Goal: Manage account settings

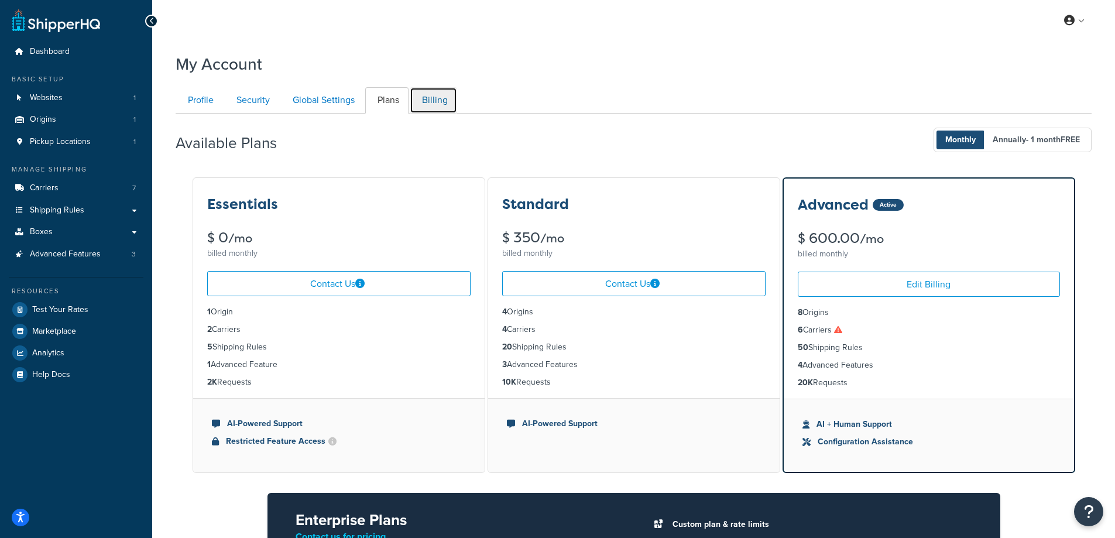
click at [435, 98] on link "Billing" at bounding box center [433, 100] width 47 height 26
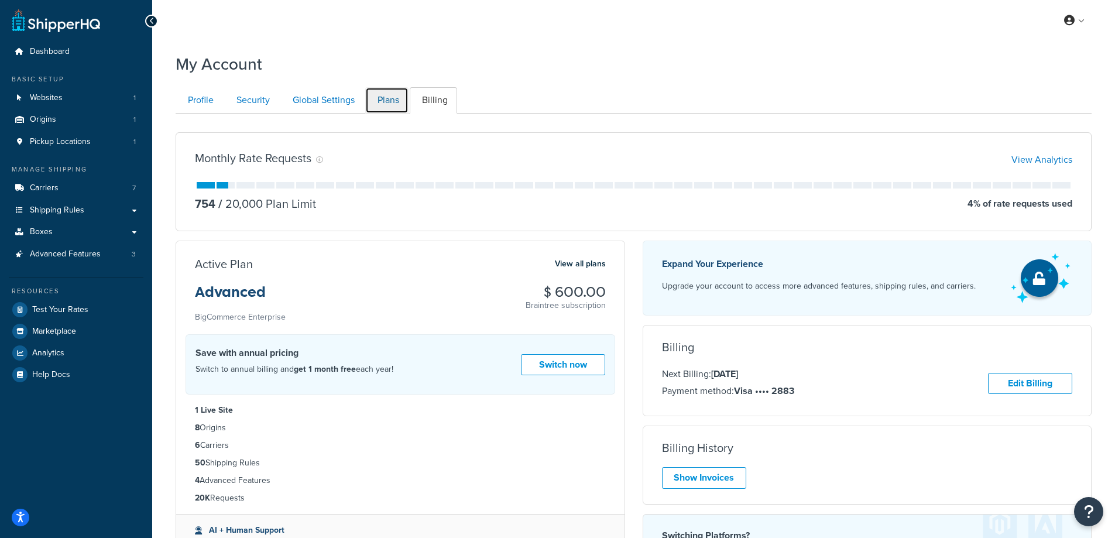
click at [394, 100] on link "Plans" at bounding box center [386, 100] width 43 height 26
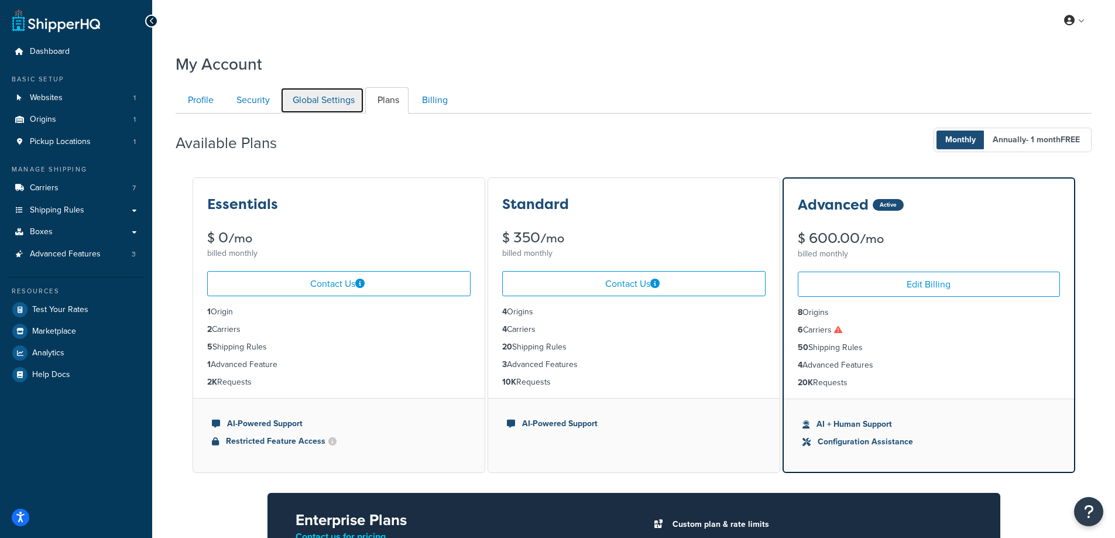
click at [332, 105] on link "Global Settings" at bounding box center [322, 100] width 84 height 26
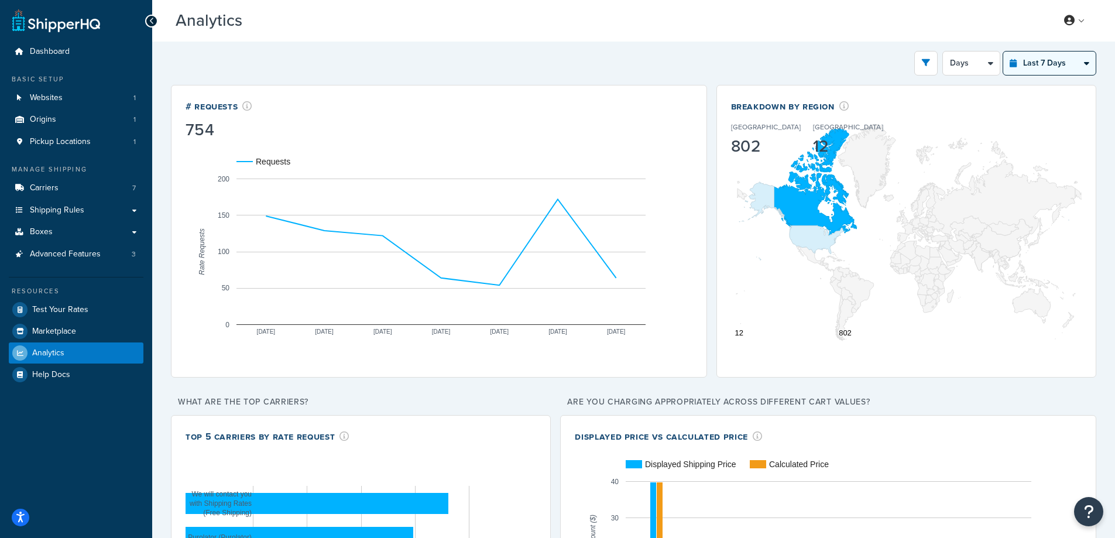
click at [1056, 61] on select "Last 24 Hours Last 7 Days Last 30 Days Last 3 Months Last 6 Months Last 12 Mont…" at bounding box center [1049, 62] width 92 height 23
select select "last_24_hours"
click at [1003, 51] on select "Last 24 Hours Last 7 Days Last 30 Days Last 3 Months Last 6 Months Last 12 Mont…" at bounding box center [1049, 62] width 92 height 23
select select "1h"
